Goal: Obtain resource: Obtain resource

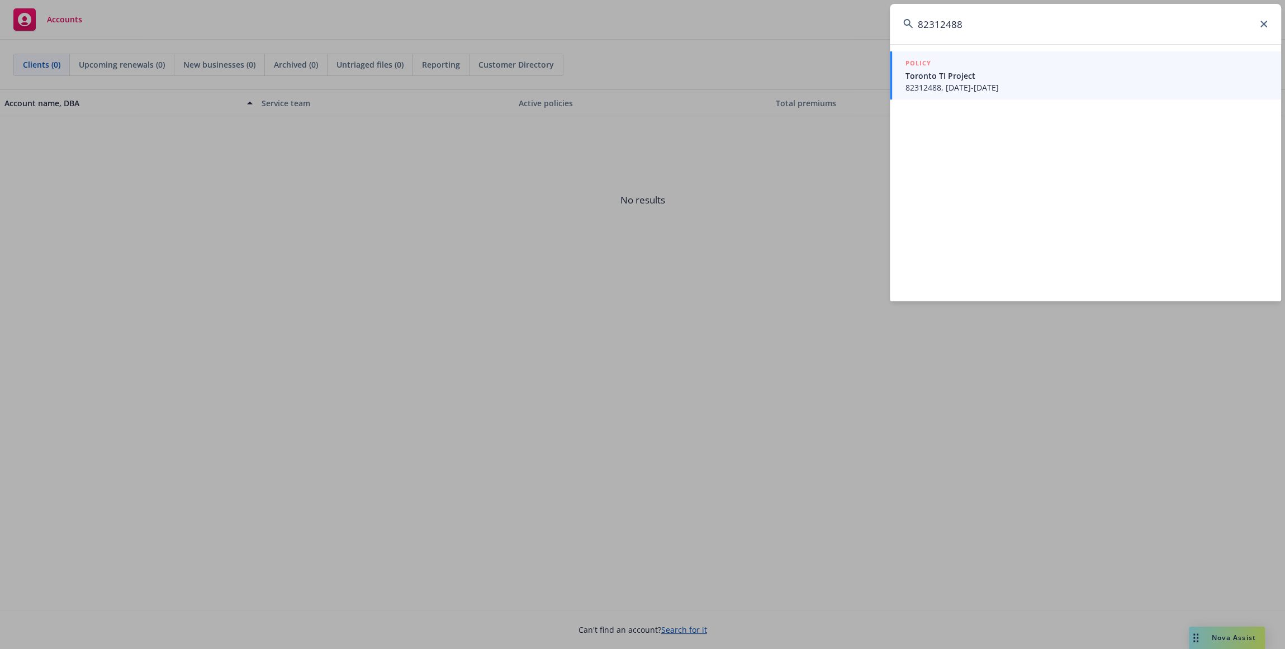
type input "82312488"
click at [963, 89] on span "82312488, 10/18/2024-03/18/2025" at bounding box center [1087, 88] width 362 height 12
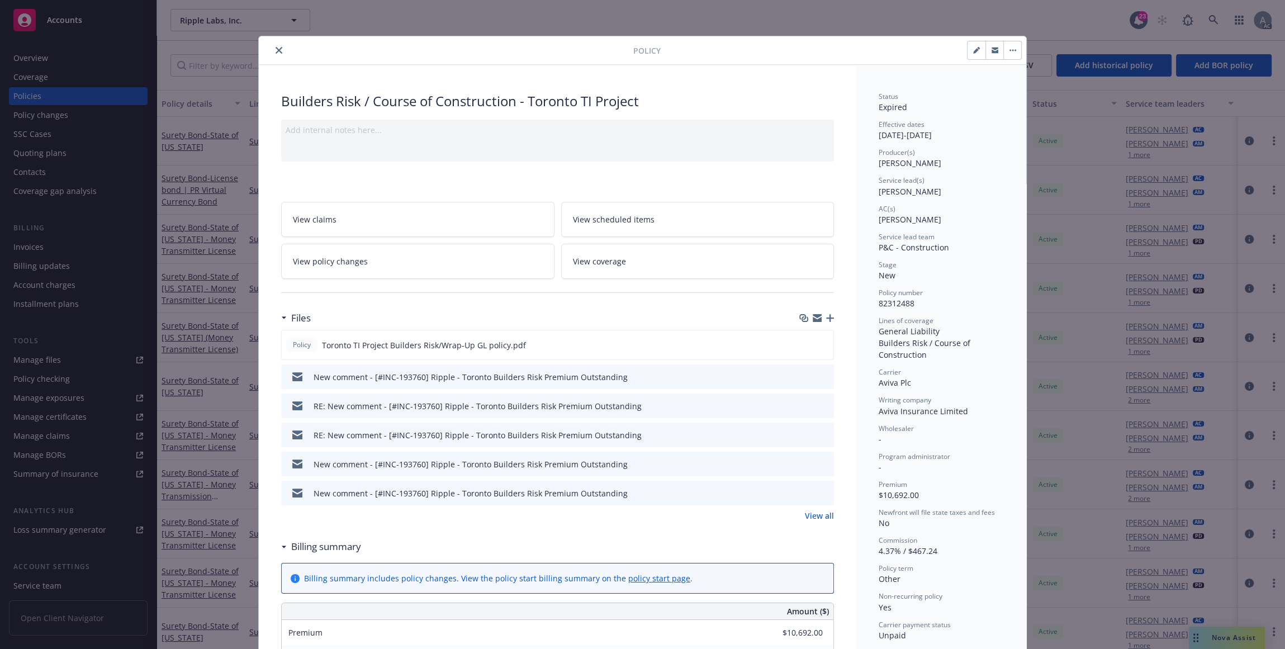
click at [276, 52] on icon "close" at bounding box center [279, 50] width 7 height 7
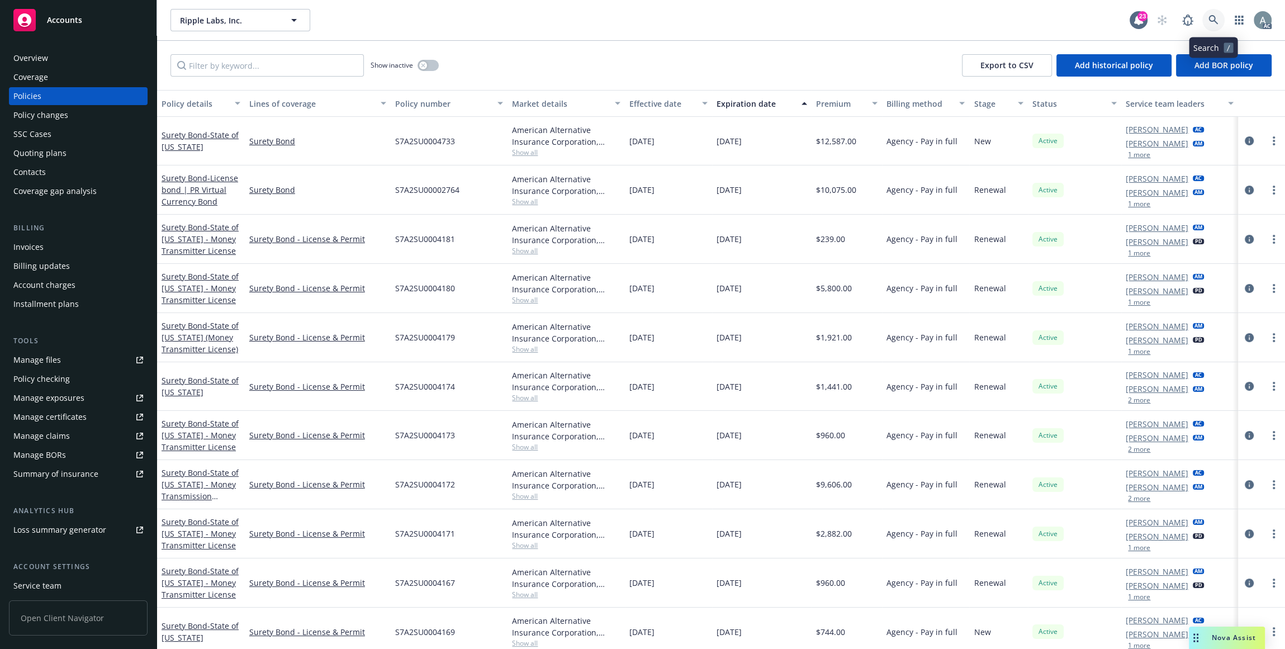
click at [1215, 21] on icon at bounding box center [1214, 20] width 10 height 10
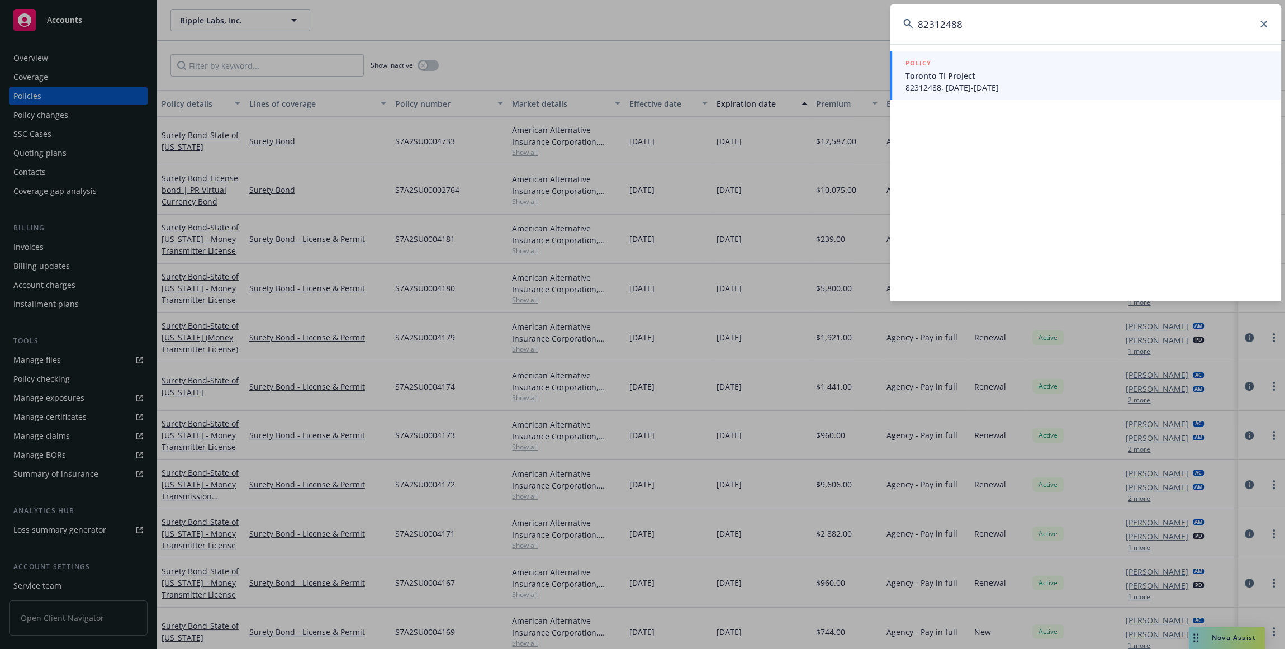
type input "82312488"
click at [1001, 86] on span "82312488, 10/18/2024-03/18/2025" at bounding box center [1087, 88] width 362 height 12
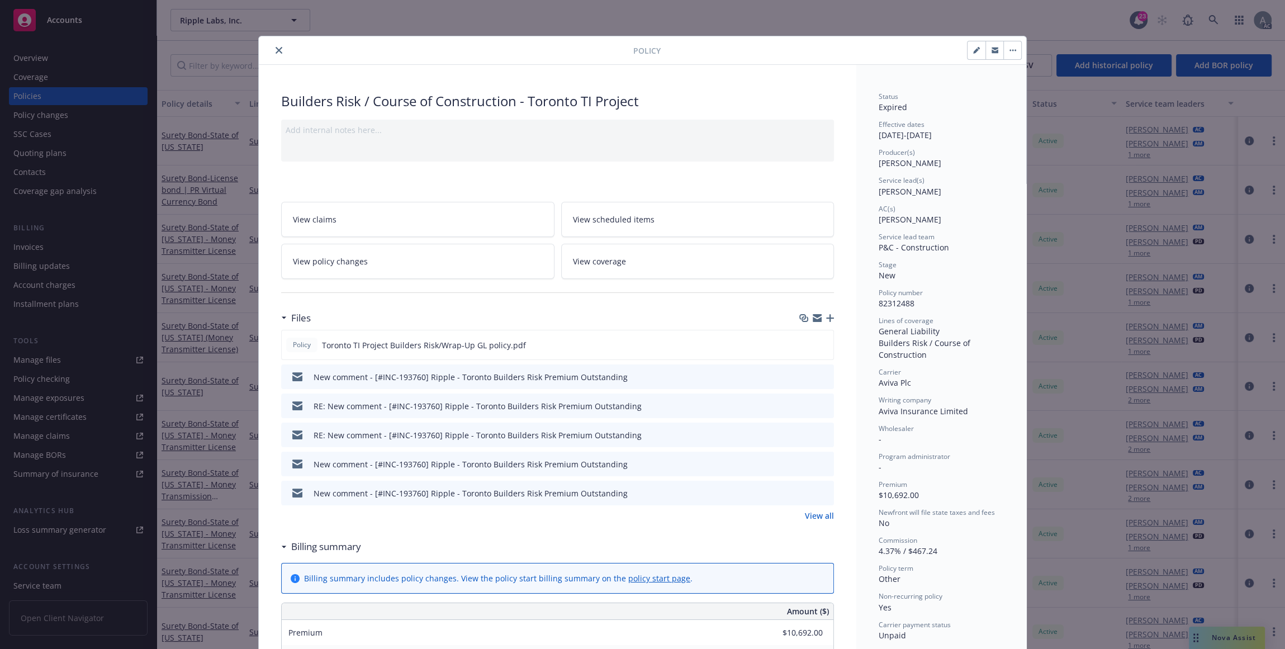
click at [816, 522] on link "View all" at bounding box center [819, 516] width 29 height 12
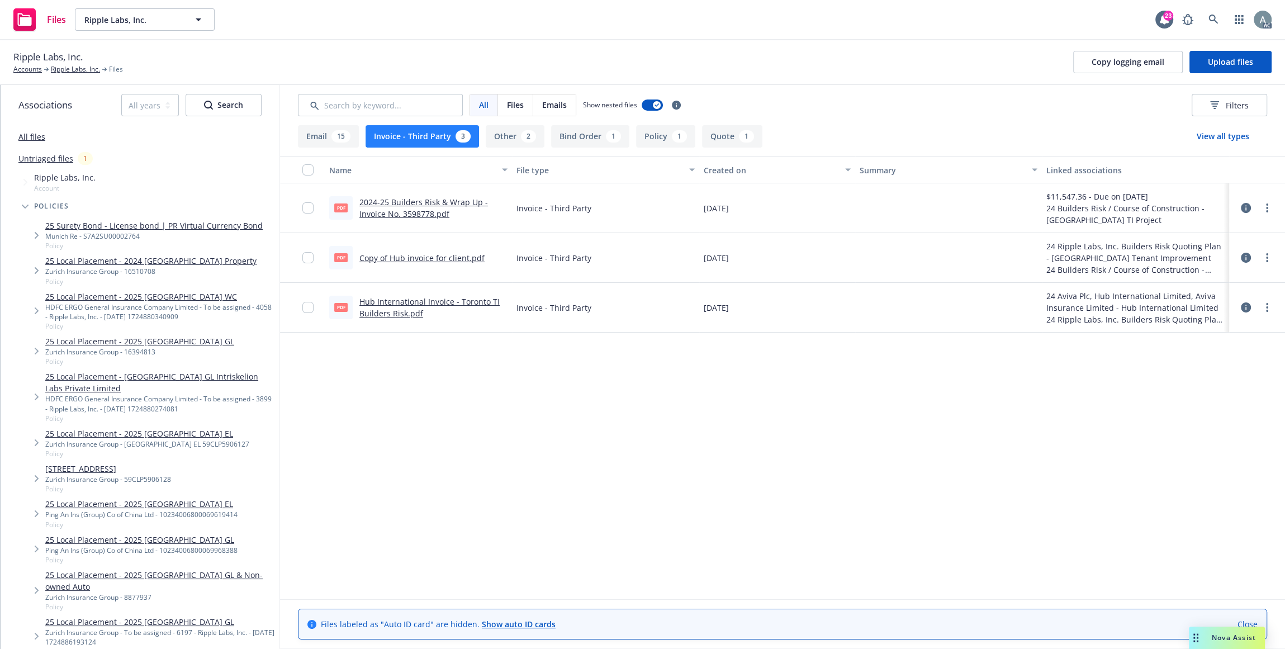
click at [385, 212] on link "2024-25 Builders Risk & Wrap Up - Invoice No. 3598778.pdf" at bounding box center [424, 208] width 129 height 22
